Goal: Task Accomplishment & Management: Complete application form

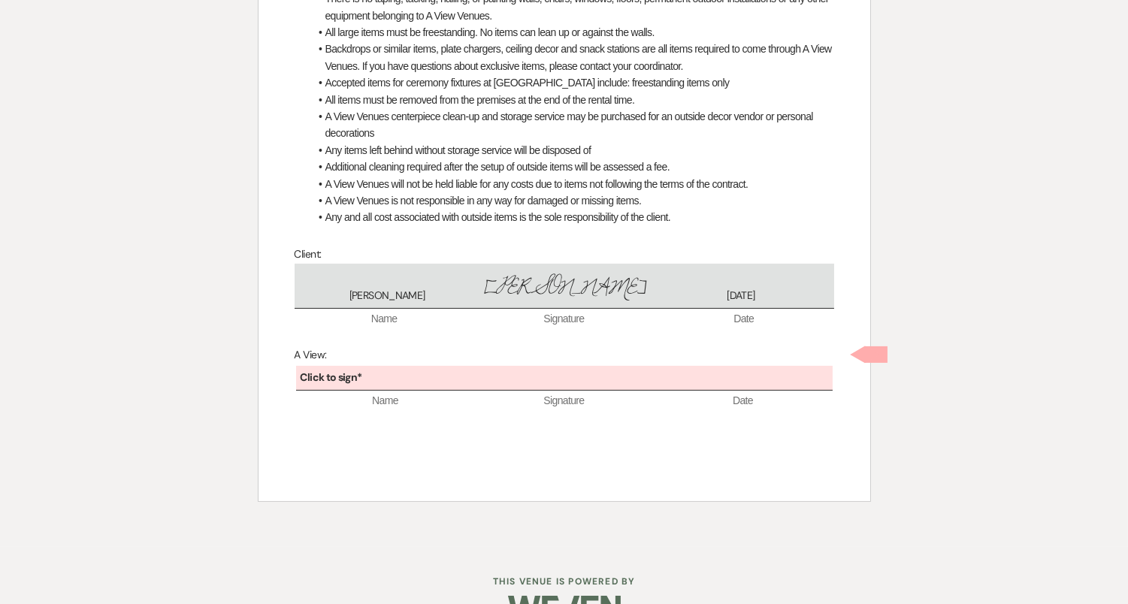
scroll to position [758, 0]
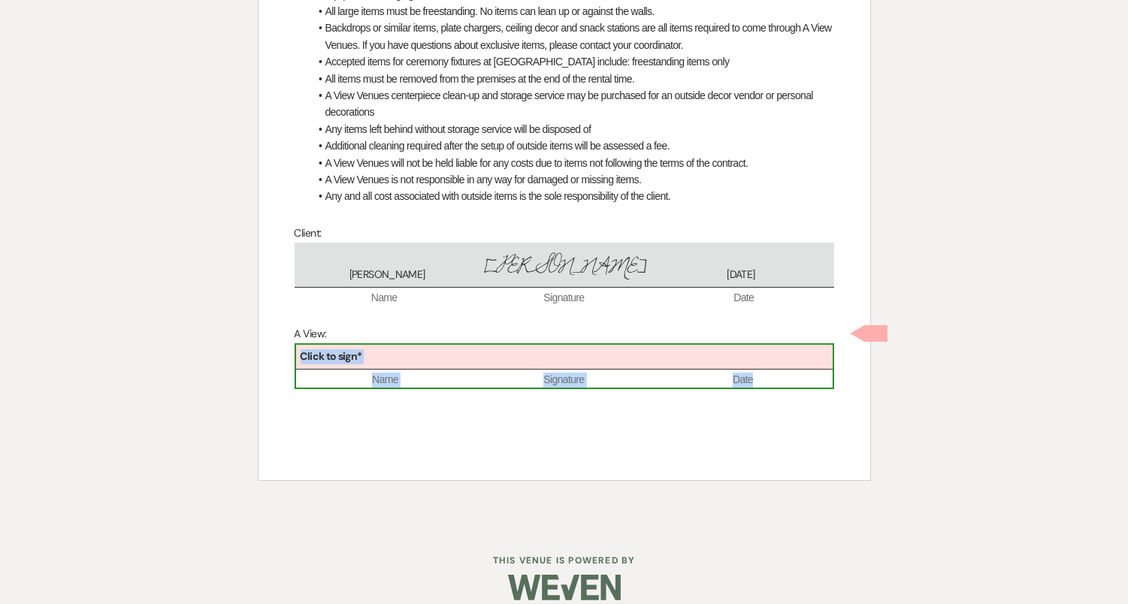
click at [556, 350] on div "Click to sign*" at bounding box center [564, 357] width 537 height 25
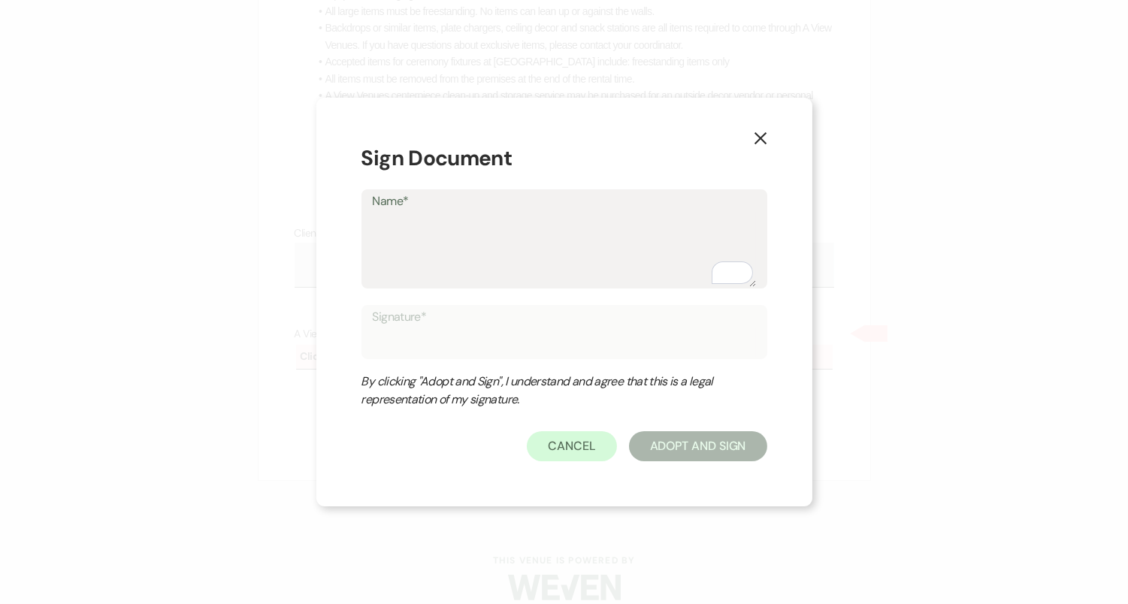
type textarea "D"
type input "D"
type textarea "De"
type input "De"
type textarea "Del"
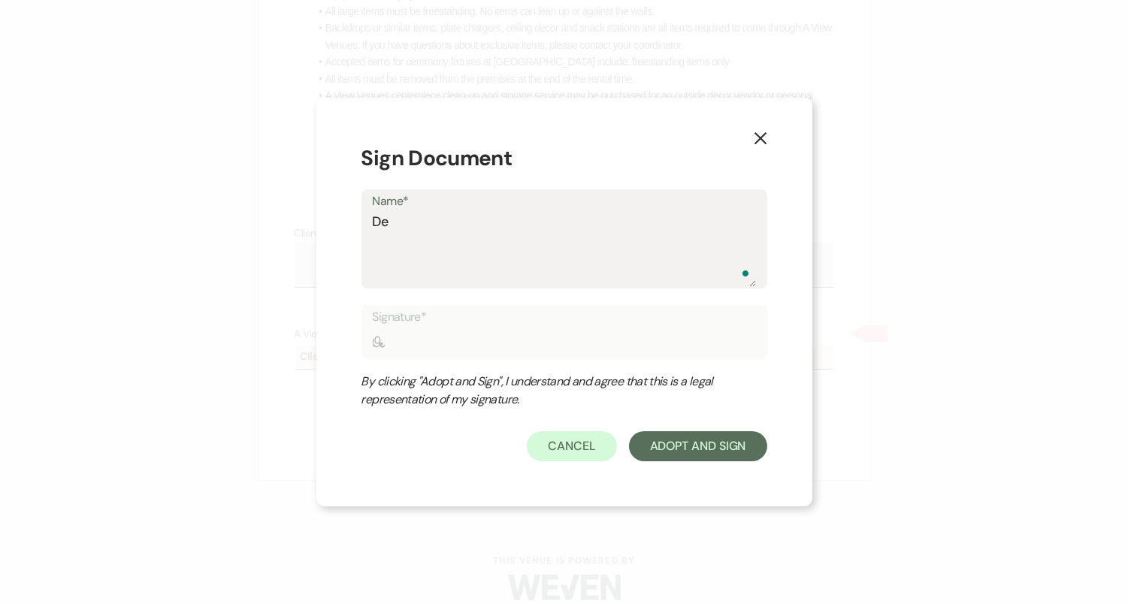
type input "Del"
type textarea "Dela"
type input "Dela"
type textarea "Delan"
type input "Delan"
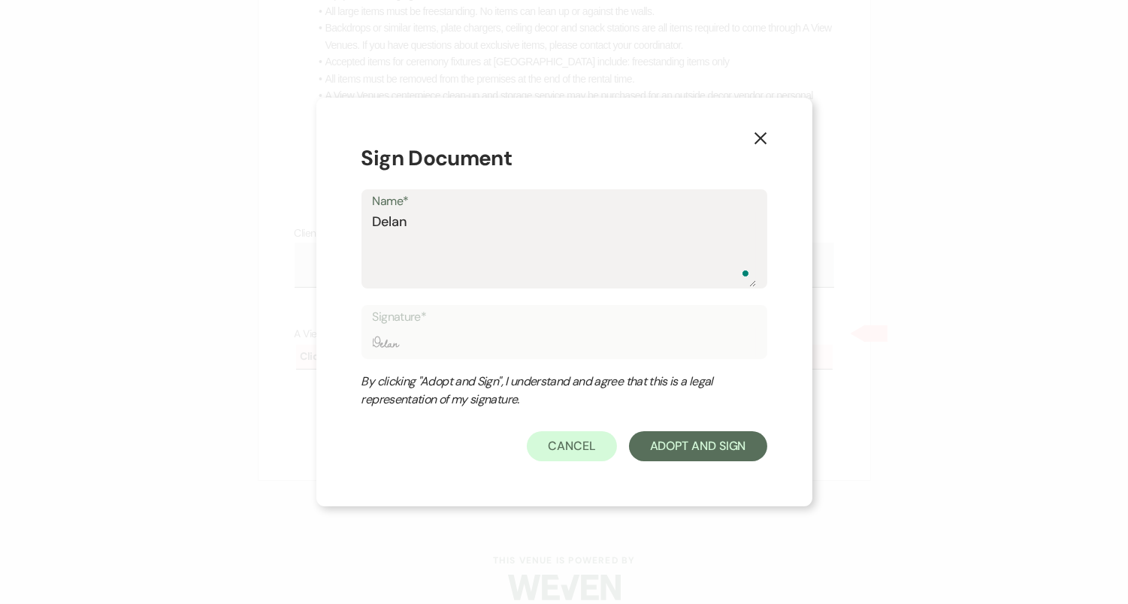
type textarea "Delane"
type input "Delane"
type textarea "Delaney"
type input "Delaney"
type textarea "Delaney"
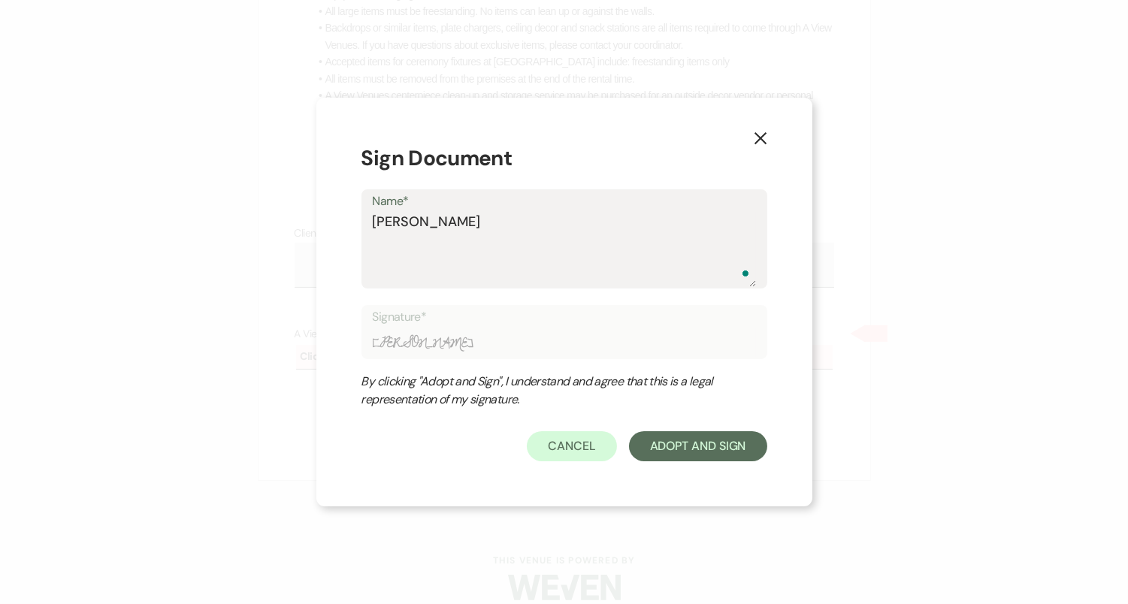
type input "Delaney"
type textarea "Delaney B"
type input "Delaney B"
type textarea "Delaney Bu"
type input "Delaney Bu"
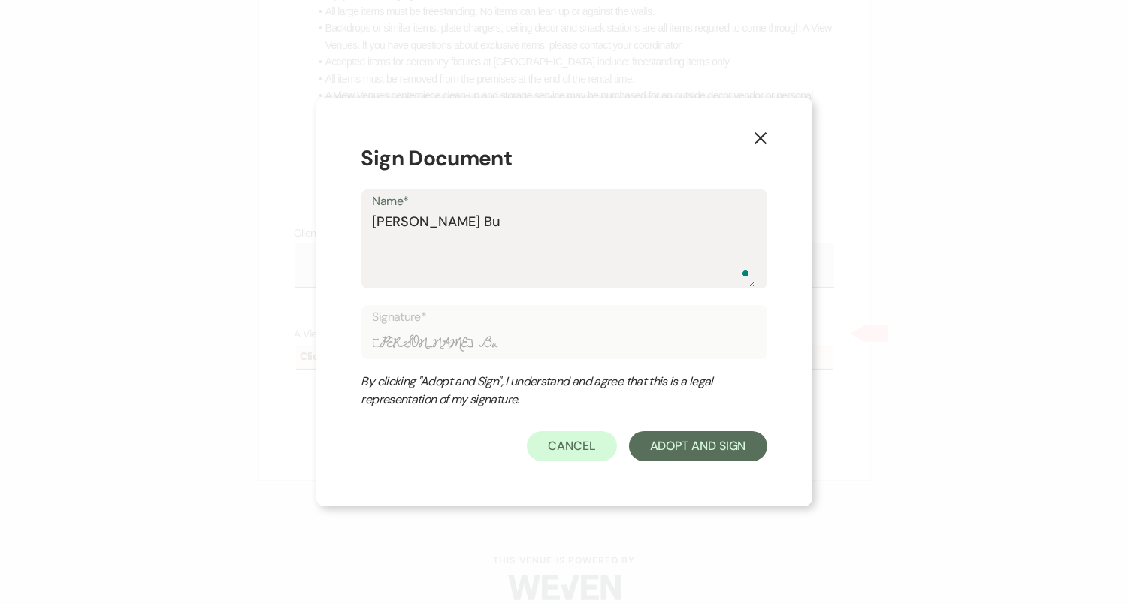
type textarea "Delaney But"
type input "Delaney But"
type textarea "Delaney Butr"
type input "Delaney Butr"
type textarea "Delaney Butro"
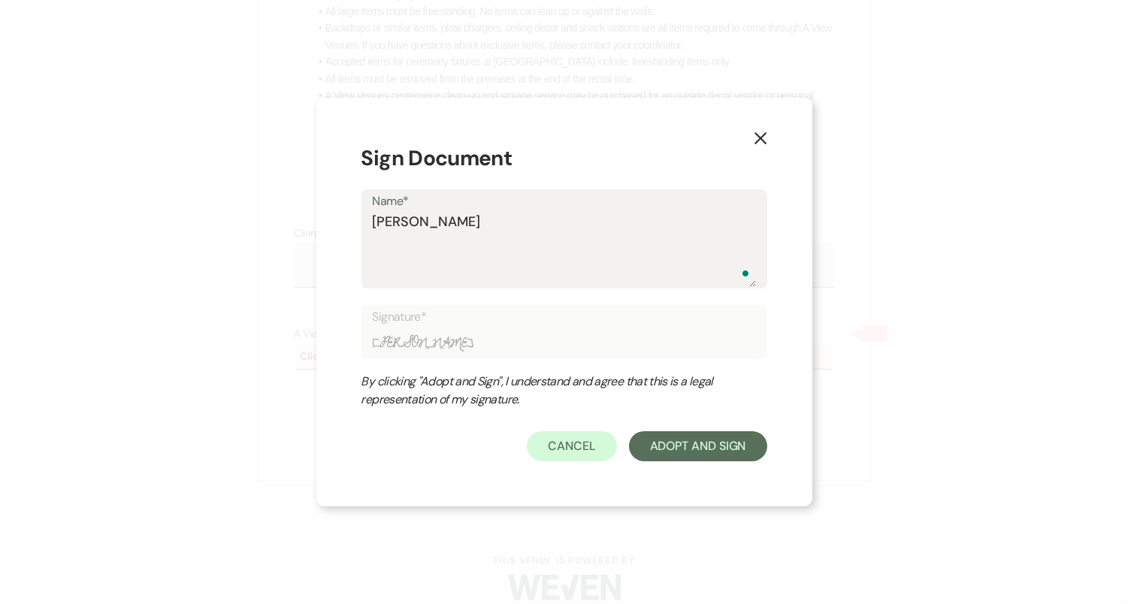
type input "Delaney Butro"
type textarea "Delaney Butrou"
type input "Delaney Butrou"
type textarea "Delaney Butrous"
type input "Delaney Butrous"
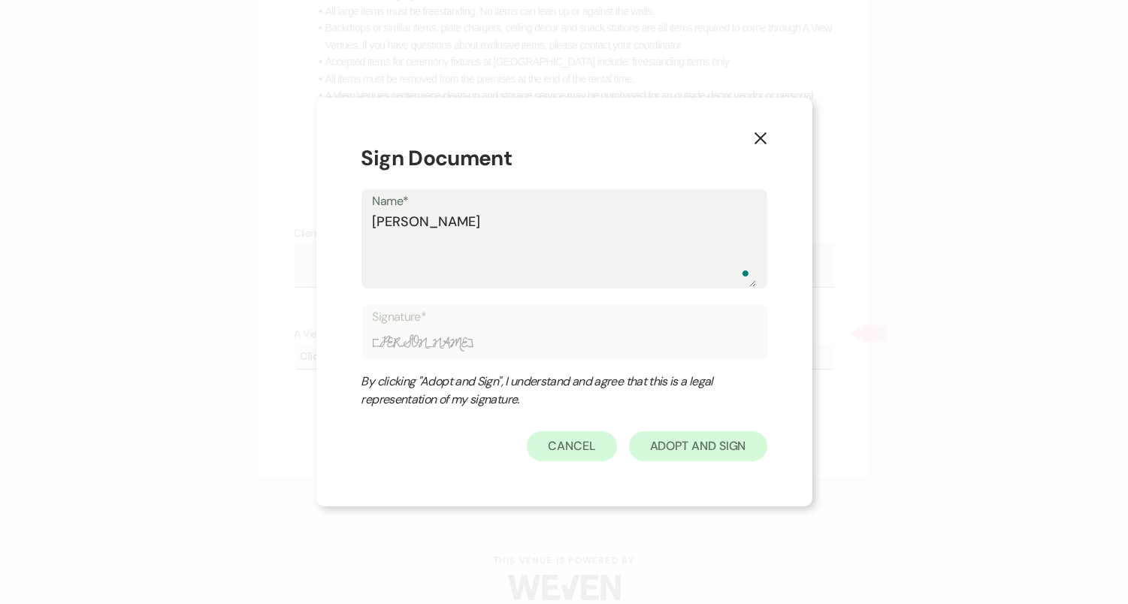
type textarea "Delaney Butrous"
click at [689, 459] on button "Adopt And Sign" at bounding box center [698, 446] width 138 height 30
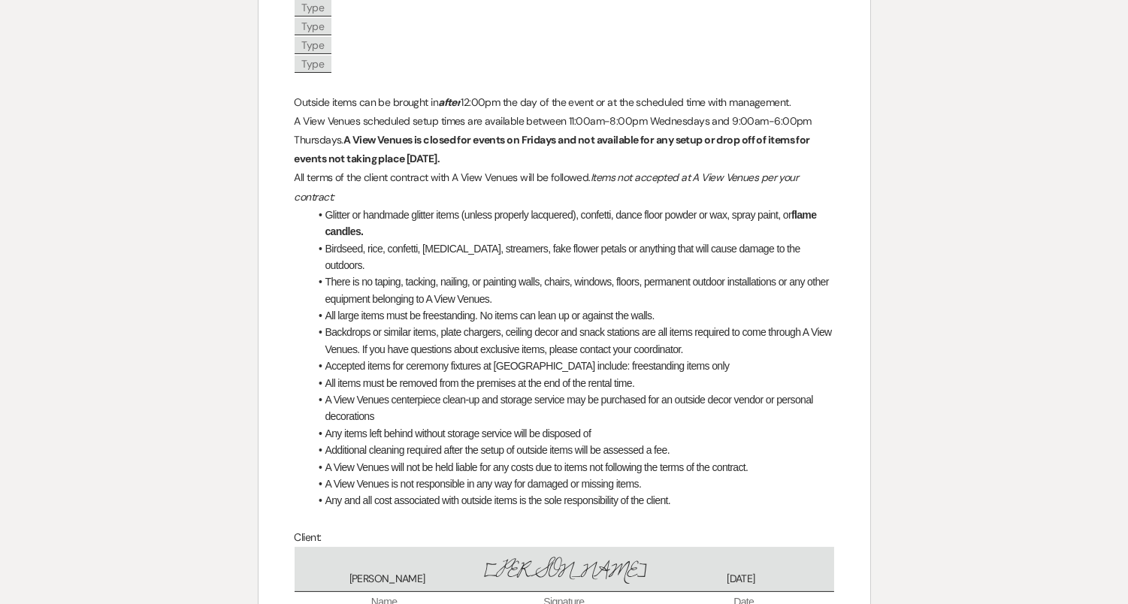
scroll to position [821, 0]
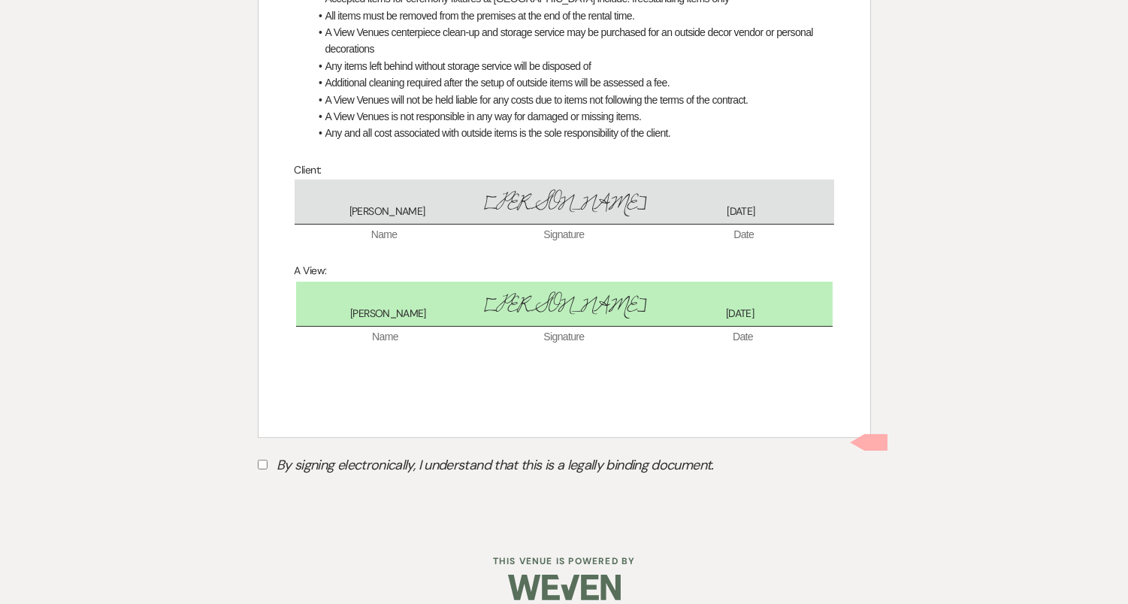
click at [431, 453] on label "By signing electronically, I understand that this is a legally binding document." at bounding box center [564, 467] width 613 height 29
click at [268, 460] on input "By signing electronically, I understand that this is a legally binding document." at bounding box center [263, 465] width 10 height 10
checkbox input "true"
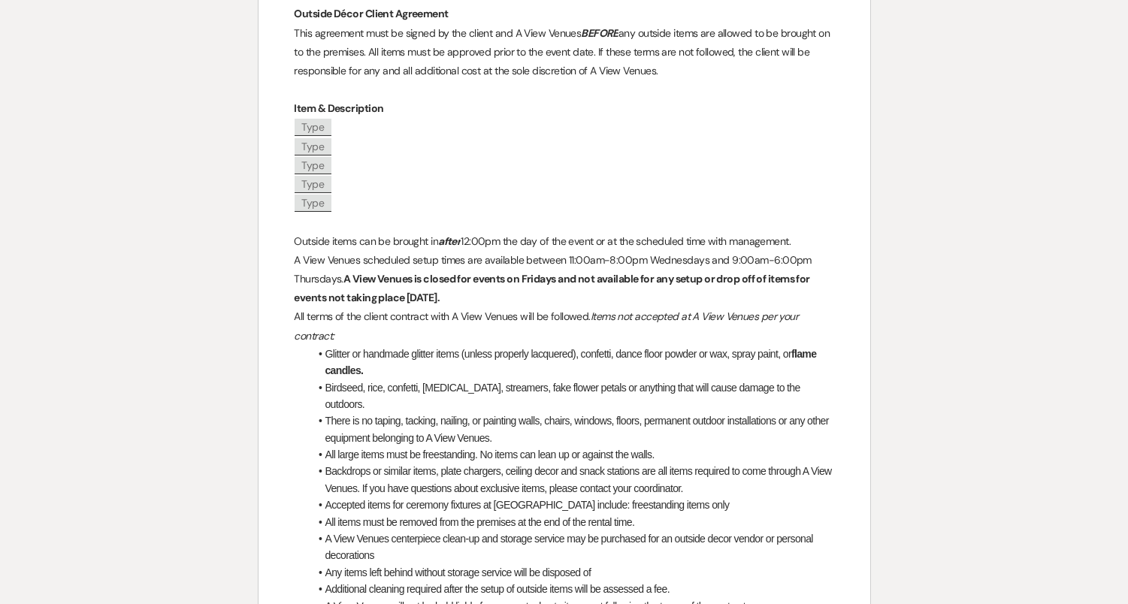
scroll to position [0, 0]
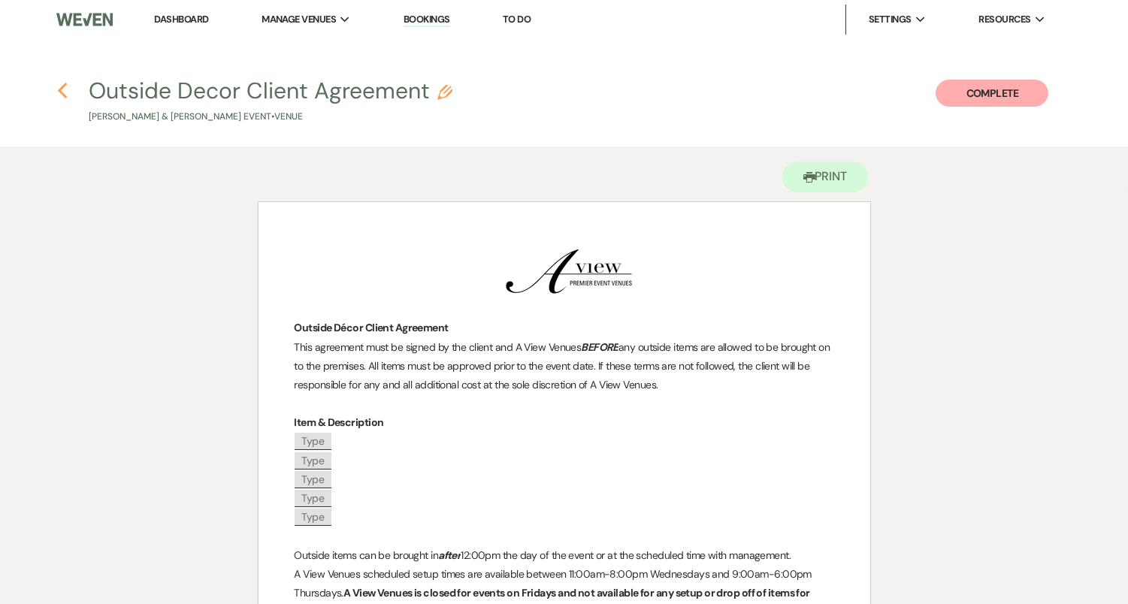
click at [59, 89] on icon "Previous" at bounding box center [62, 91] width 11 height 18
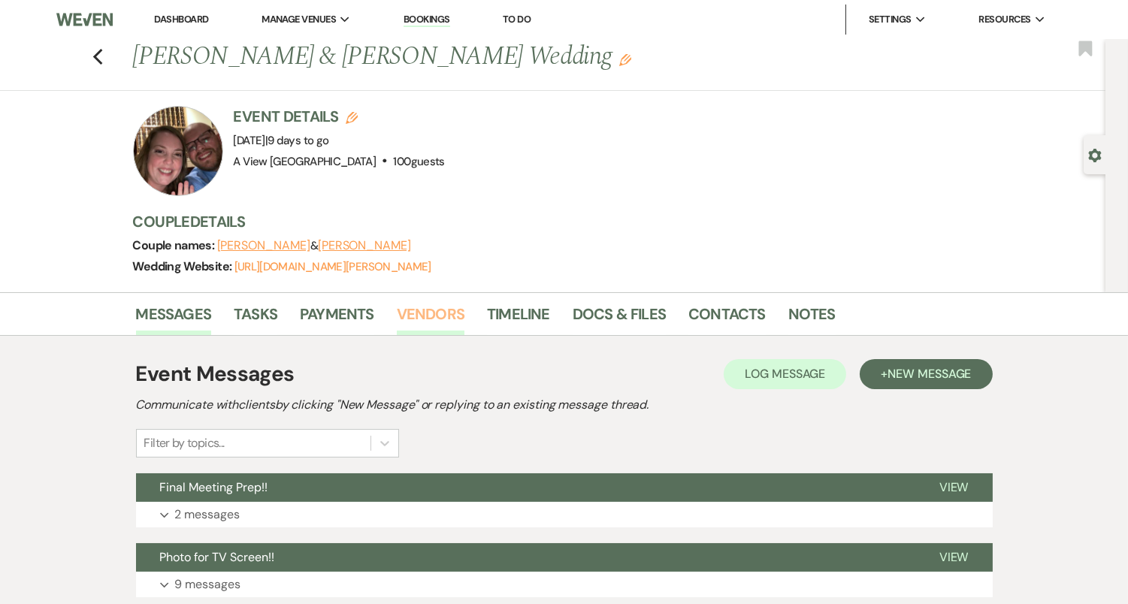
click at [446, 310] on link "Vendors" at bounding box center [431, 318] width 68 height 33
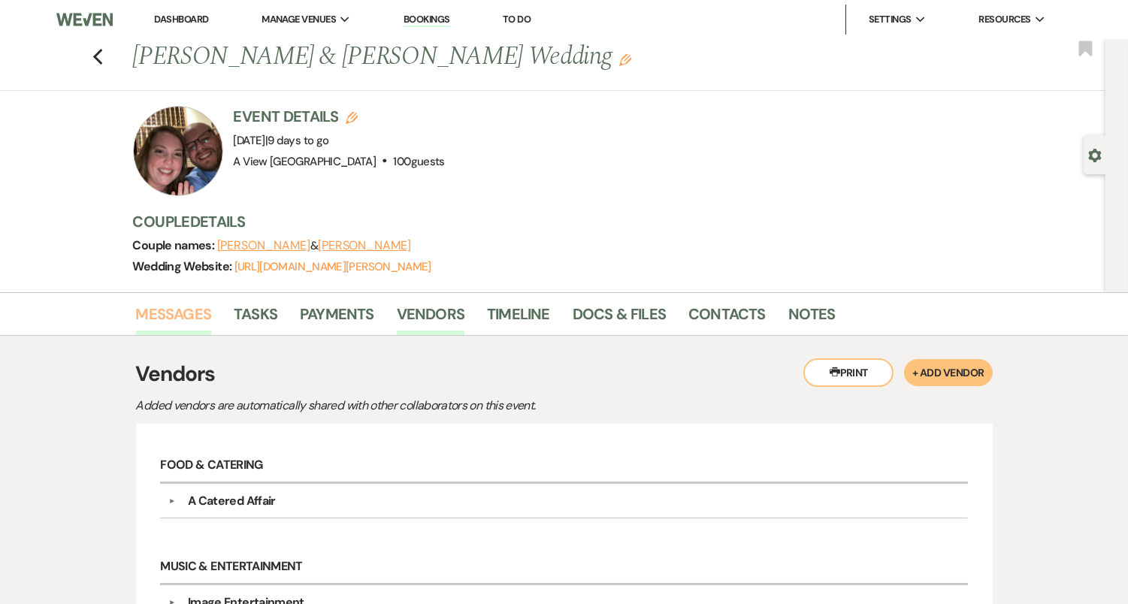
click at [206, 312] on link "Messages" at bounding box center [174, 318] width 76 height 33
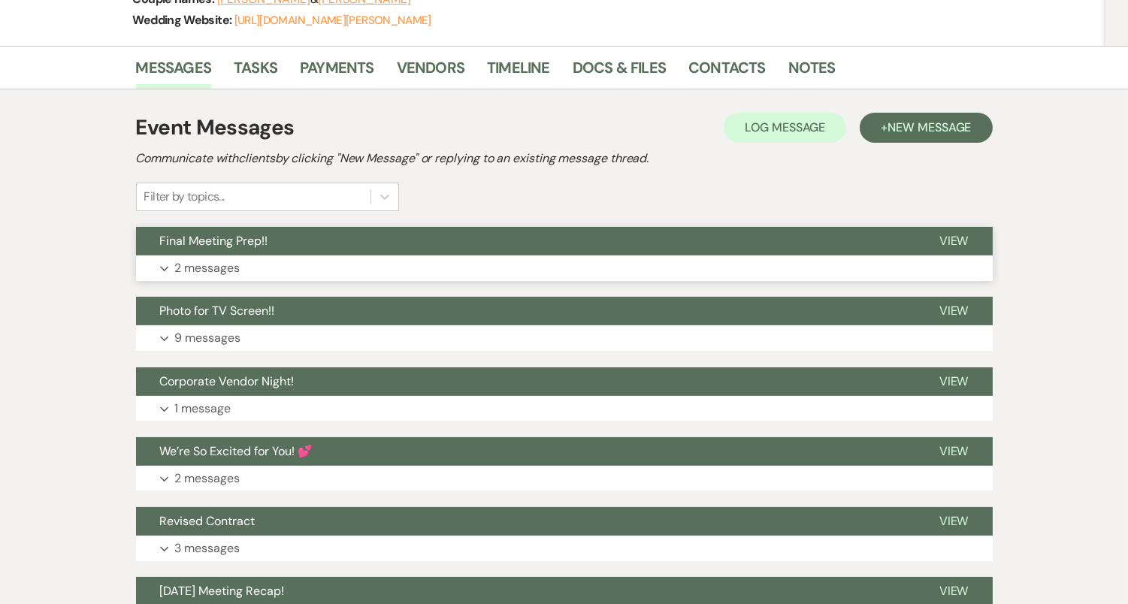
click at [354, 268] on button "Expand 2 messages" at bounding box center [564, 269] width 857 height 26
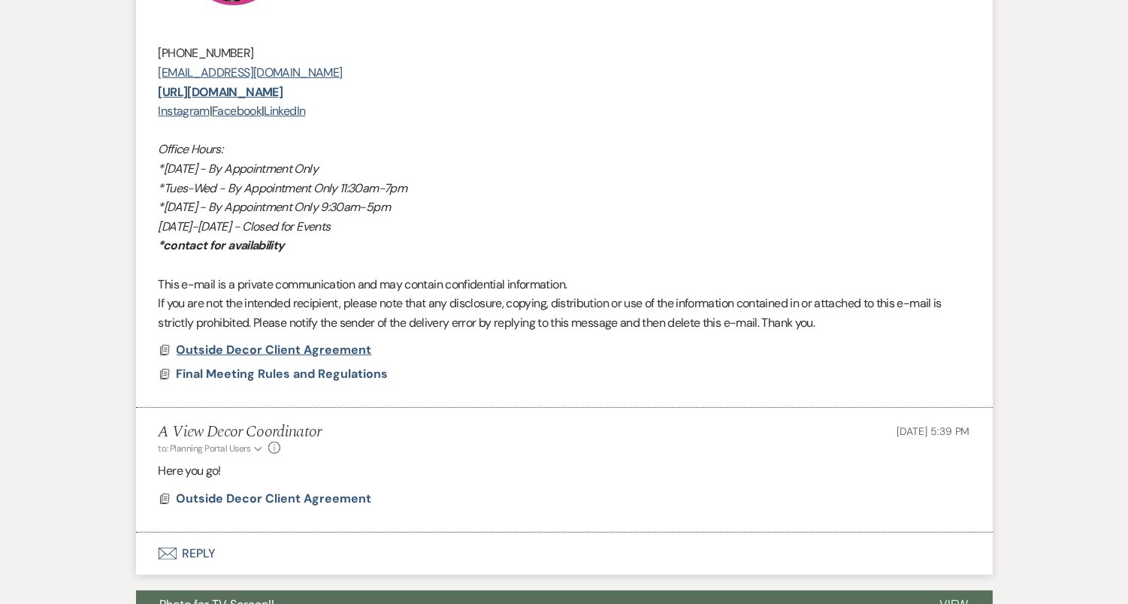
scroll to position [1064, 0]
click at [292, 374] on span "Final Meeting Rules and Regulations" at bounding box center [283, 374] width 212 height 16
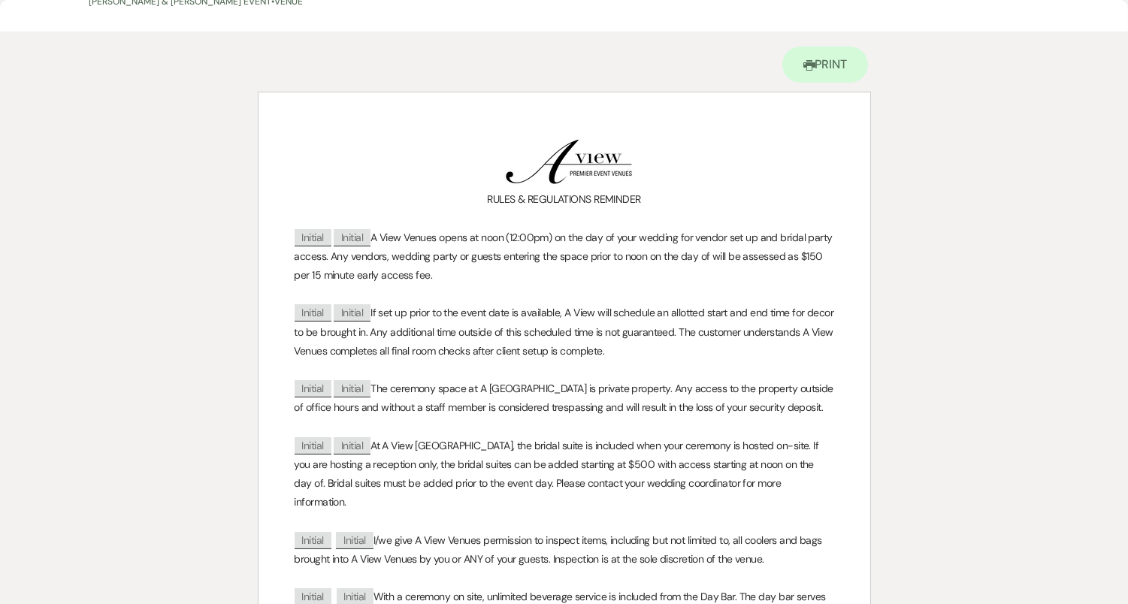
scroll to position [0, 0]
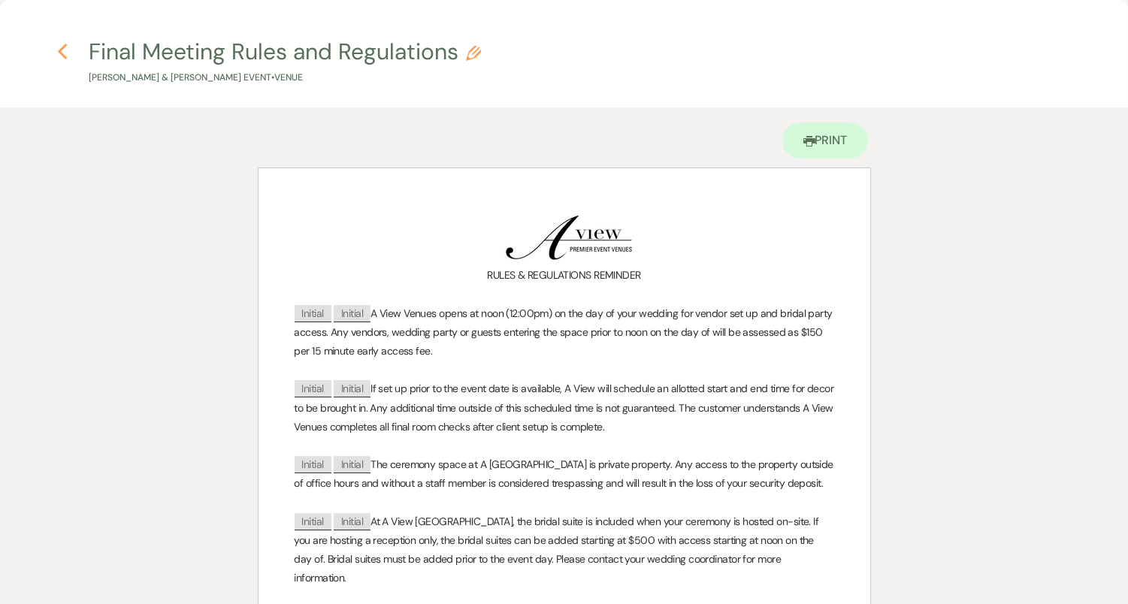
click at [61, 49] on use "button" at bounding box center [62, 52] width 10 height 17
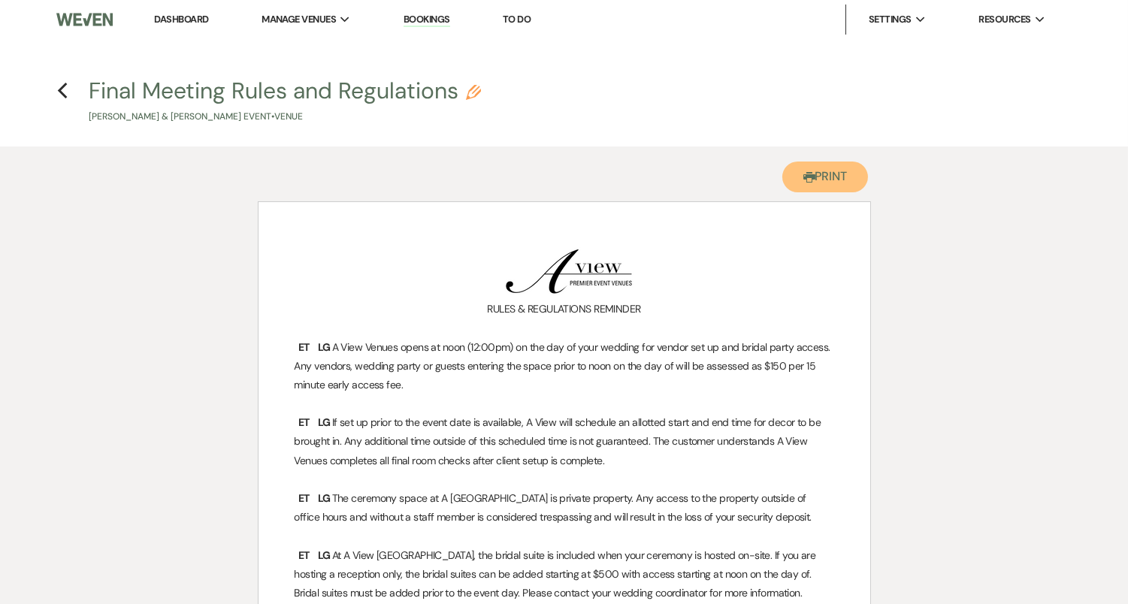
click at [837, 165] on button "Printer Print" at bounding box center [825, 177] width 86 height 31
